Goal: Transaction & Acquisition: Obtain resource

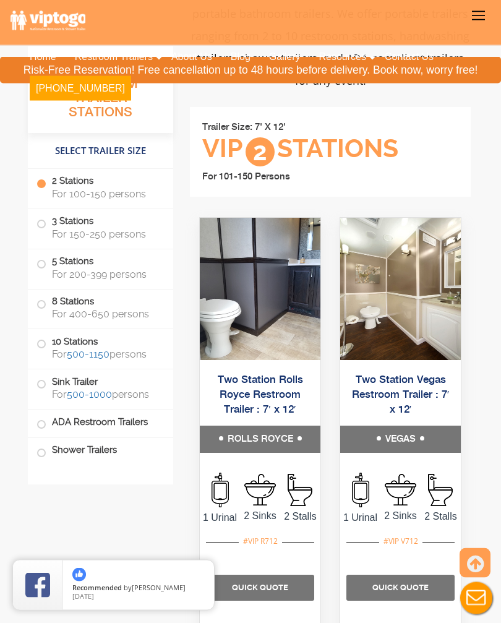
scroll to position [622, 0]
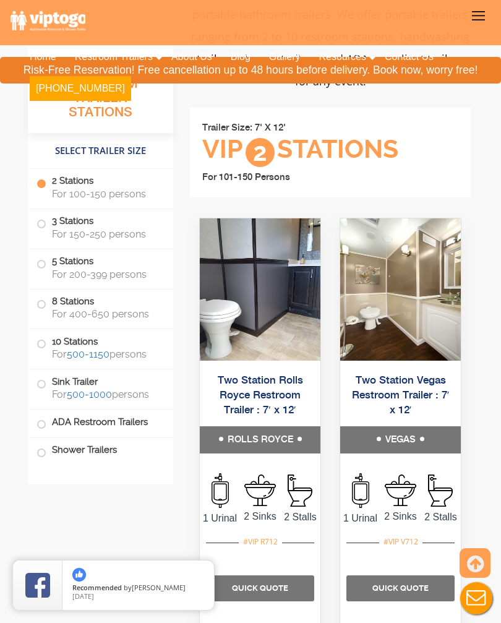
click at [260, 327] on img at bounding box center [260, 289] width 121 height 142
click at [287, 304] on img at bounding box center [260, 289] width 121 height 142
click at [258, 426] on h5 "ROLLS ROYCE" at bounding box center [260, 439] width 121 height 27
click at [262, 426] on h5 "ROLLS ROYCE" at bounding box center [260, 439] width 121 height 27
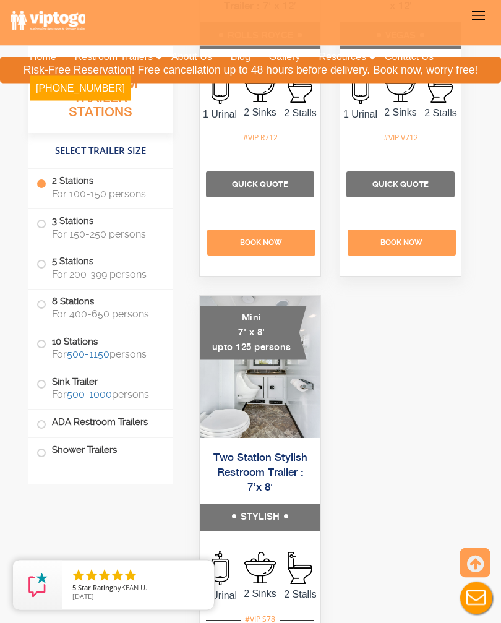
scroll to position [1025, 0]
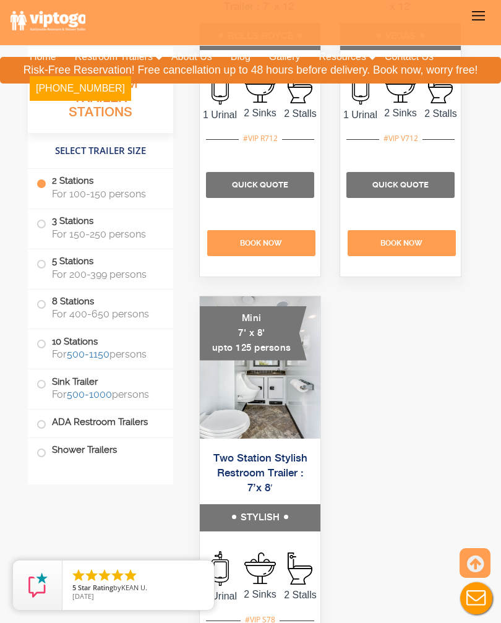
click at [75, 447] on label "Shower Trailers" at bounding box center [100, 450] width 128 height 25
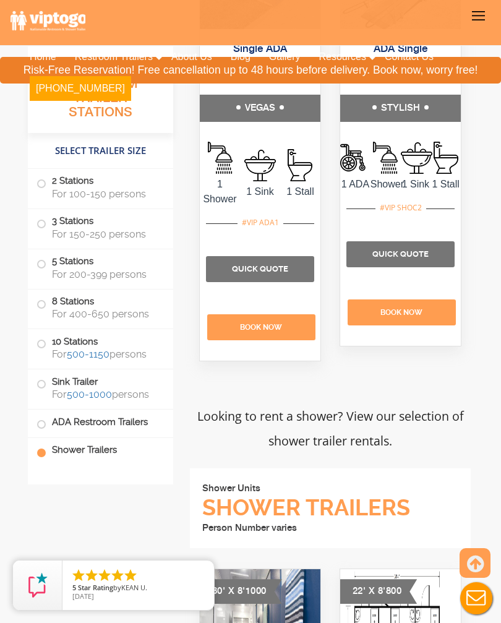
scroll to position [8899, 0]
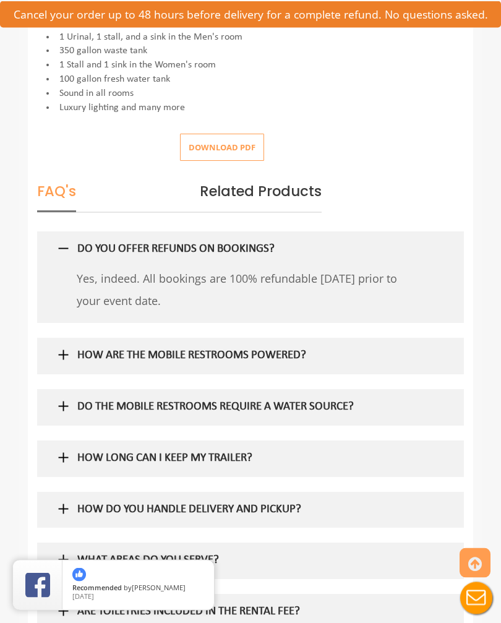
scroll to position [724, 0]
click at [67, 398] on img at bounding box center [63, 405] width 15 height 15
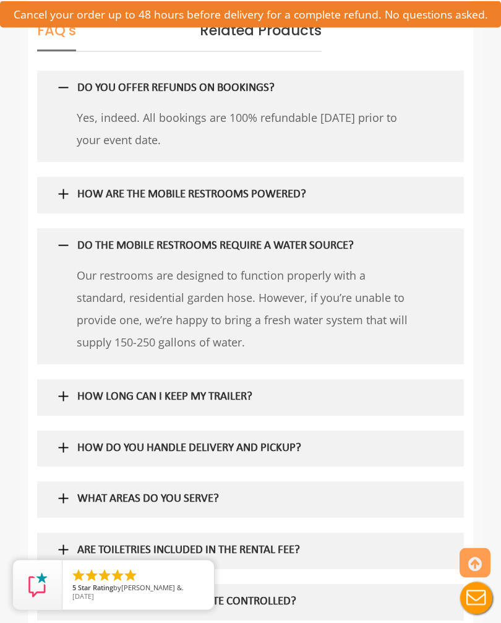
scroll to position [884, 0]
click at [61, 394] on img at bounding box center [63, 395] width 15 height 15
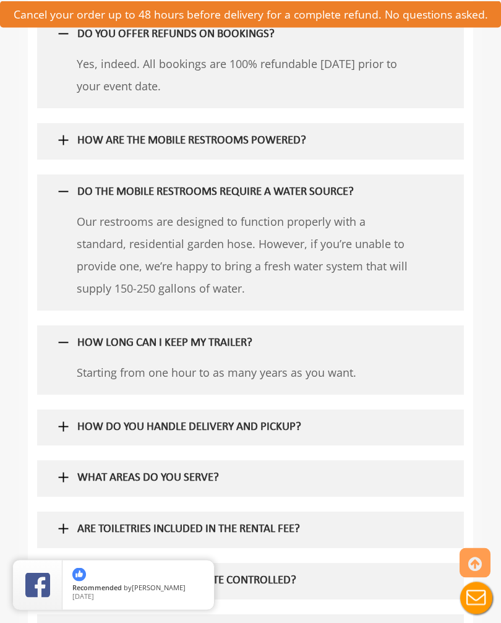
scroll to position [941, 0]
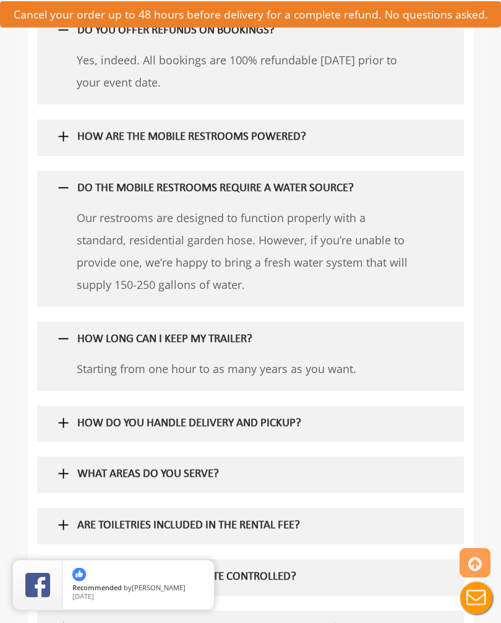
click at [62, 416] on img at bounding box center [63, 423] width 15 height 15
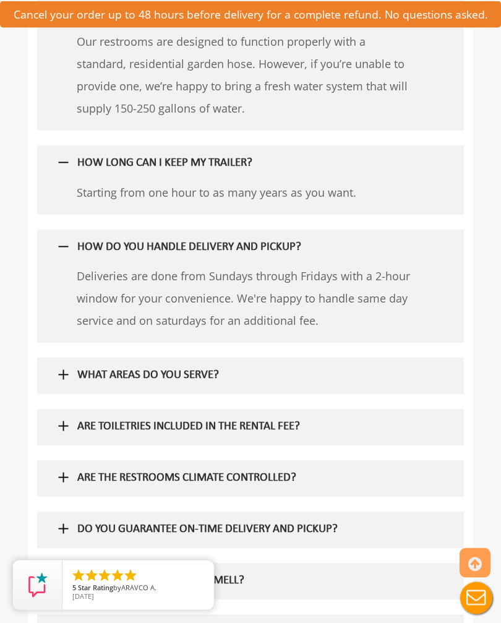
scroll to position [1118, 0]
click at [60, 367] on img at bounding box center [63, 374] width 15 height 15
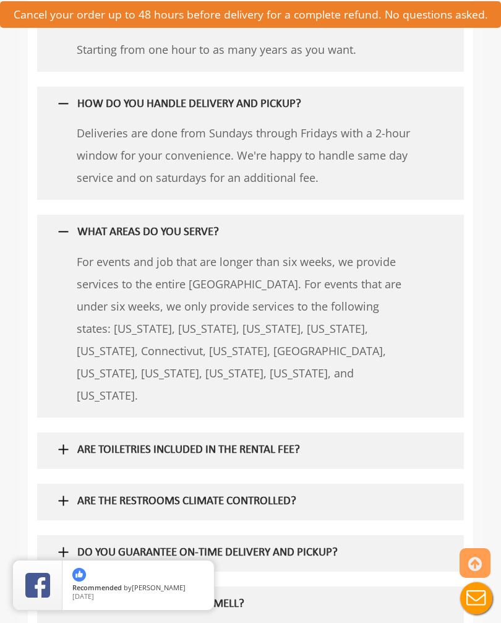
scroll to position [1261, 0]
click at [58, 441] on img at bounding box center [63, 448] width 15 height 15
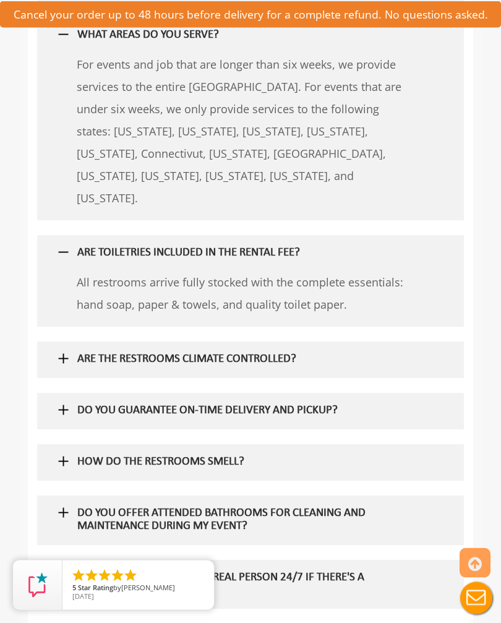
scroll to position [1458, 0]
click at [62, 351] on img at bounding box center [63, 358] width 15 height 15
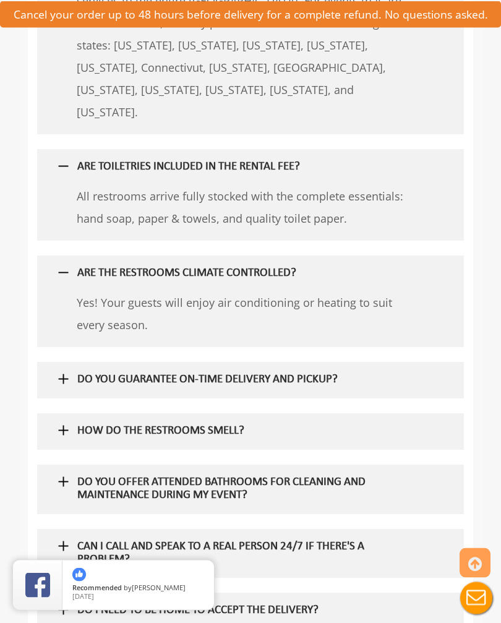
scroll to position [1544, 0]
click at [56, 422] on img at bounding box center [63, 429] width 15 height 15
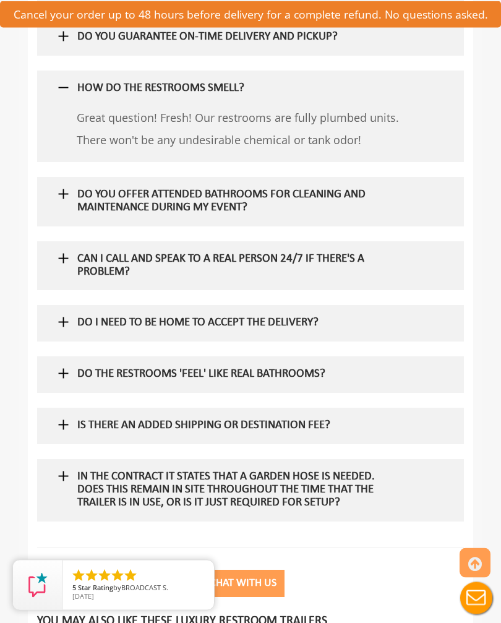
scroll to position [1886, 0]
click at [61, 314] on img at bounding box center [63, 321] width 15 height 15
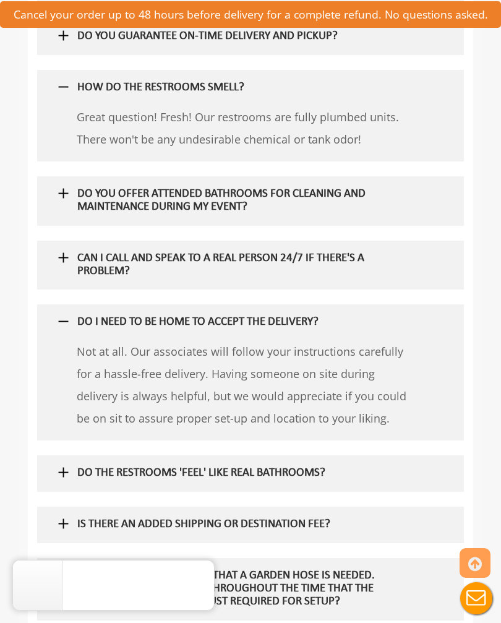
click at [57, 464] on img at bounding box center [63, 471] width 15 height 15
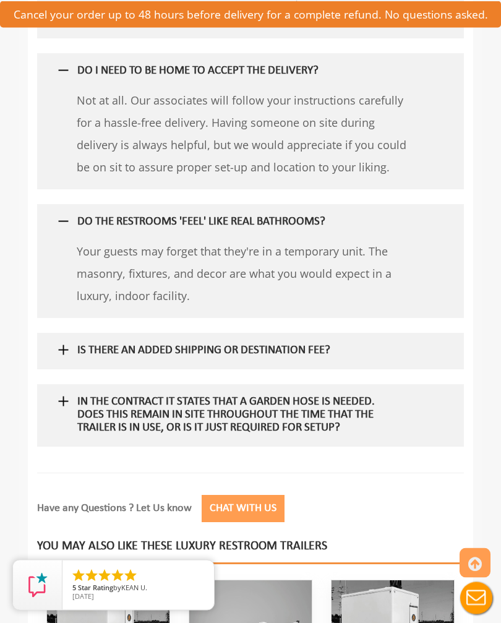
scroll to position [2138, 0]
click at [54, 384] on div at bounding box center [250, 415] width 408 height 62
click at [66, 393] on img at bounding box center [63, 400] width 15 height 15
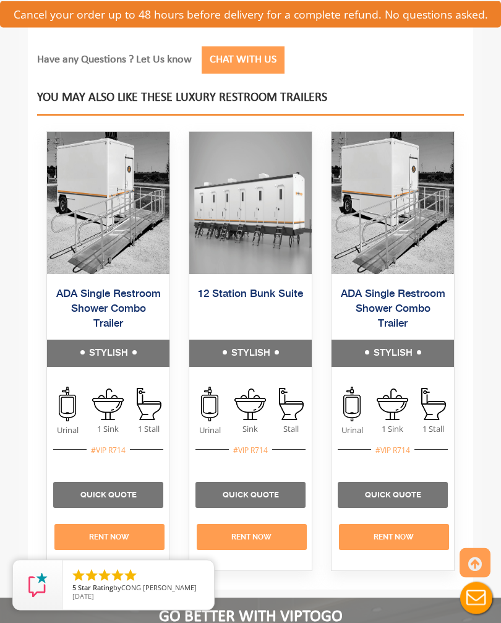
scroll to position [2708, 0]
click at [417, 340] on h5 "STYLISH" at bounding box center [392, 353] width 122 height 27
click at [400, 490] on link "Quick Quote" at bounding box center [393, 494] width 56 height 9
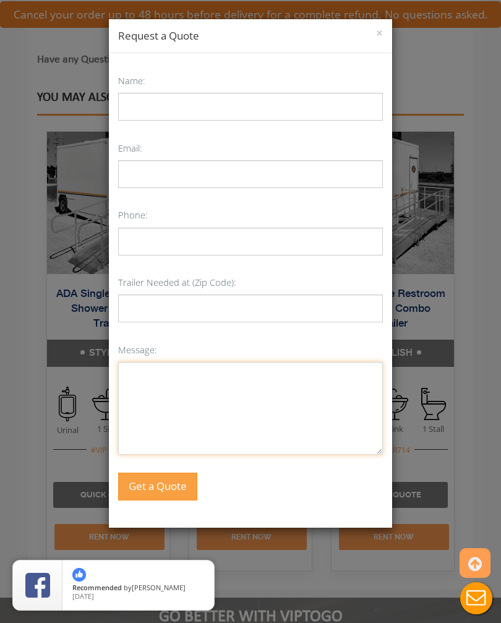
click at [380, 372] on textarea "Message:" at bounding box center [250, 408] width 265 height 93
type textarea "W"
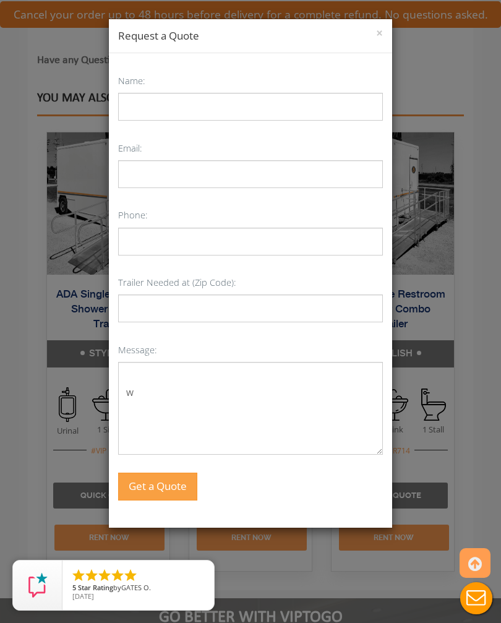
click at [13, 41] on div "× Request a Quote Name: Email: Phone: Trailer Needed at (Zip Code): Message: W …" at bounding box center [250, 311] width 501 height 623
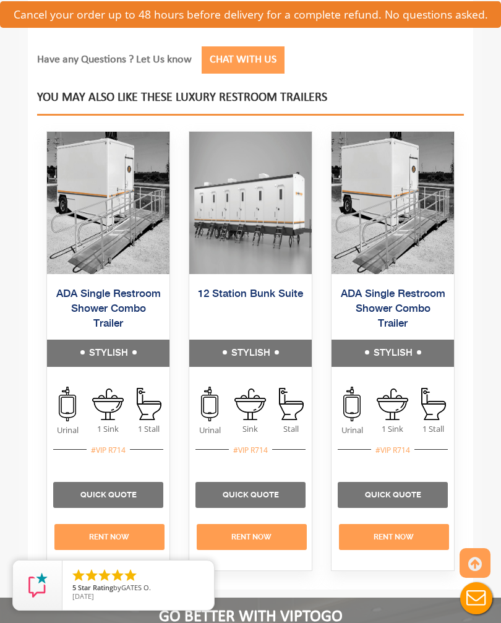
scroll to position [2728, 0]
